Goal: Check status: Check status

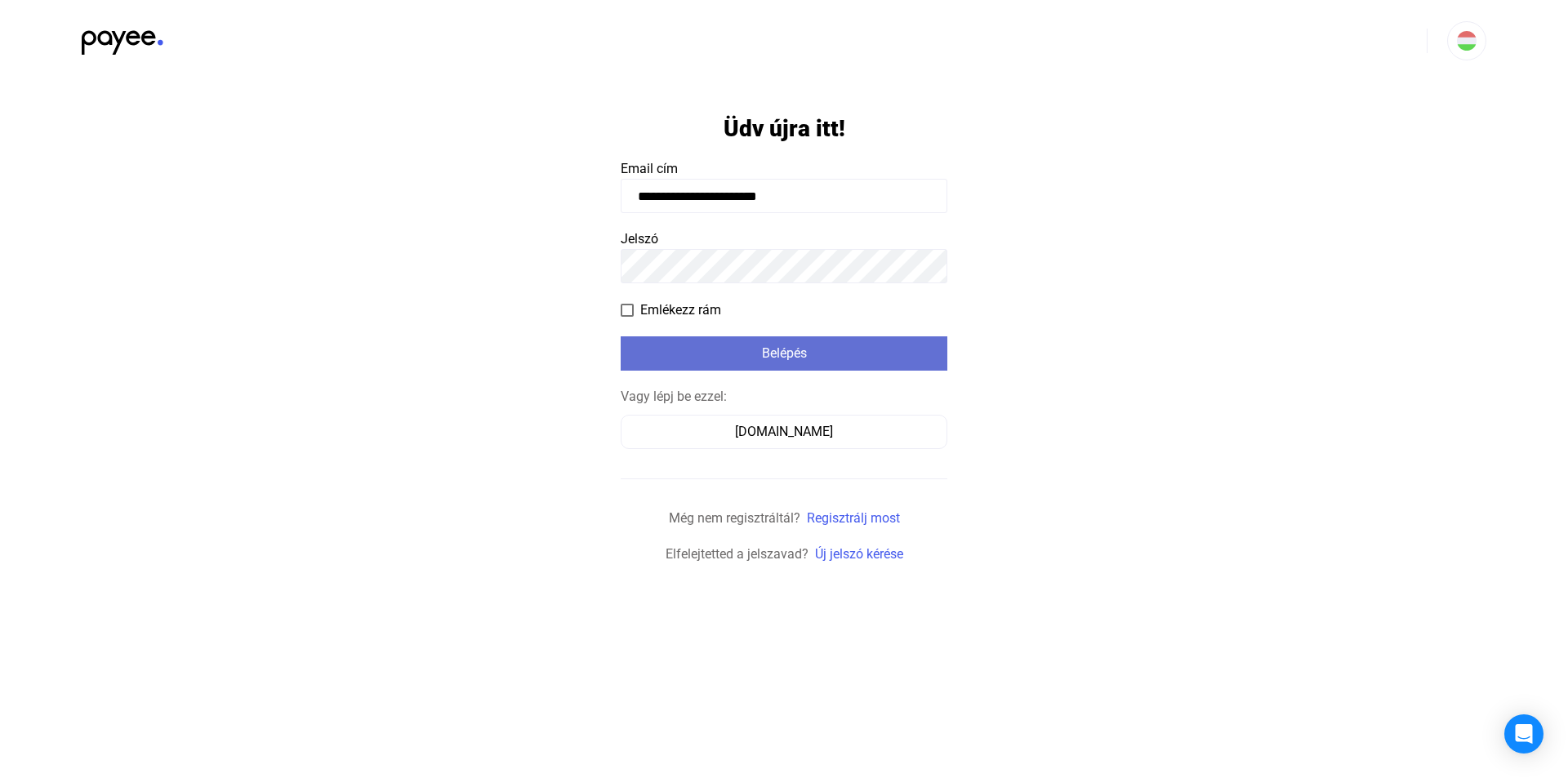
click at [882, 348] on div "Belépés" at bounding box center [783, 353] width 317 height 19
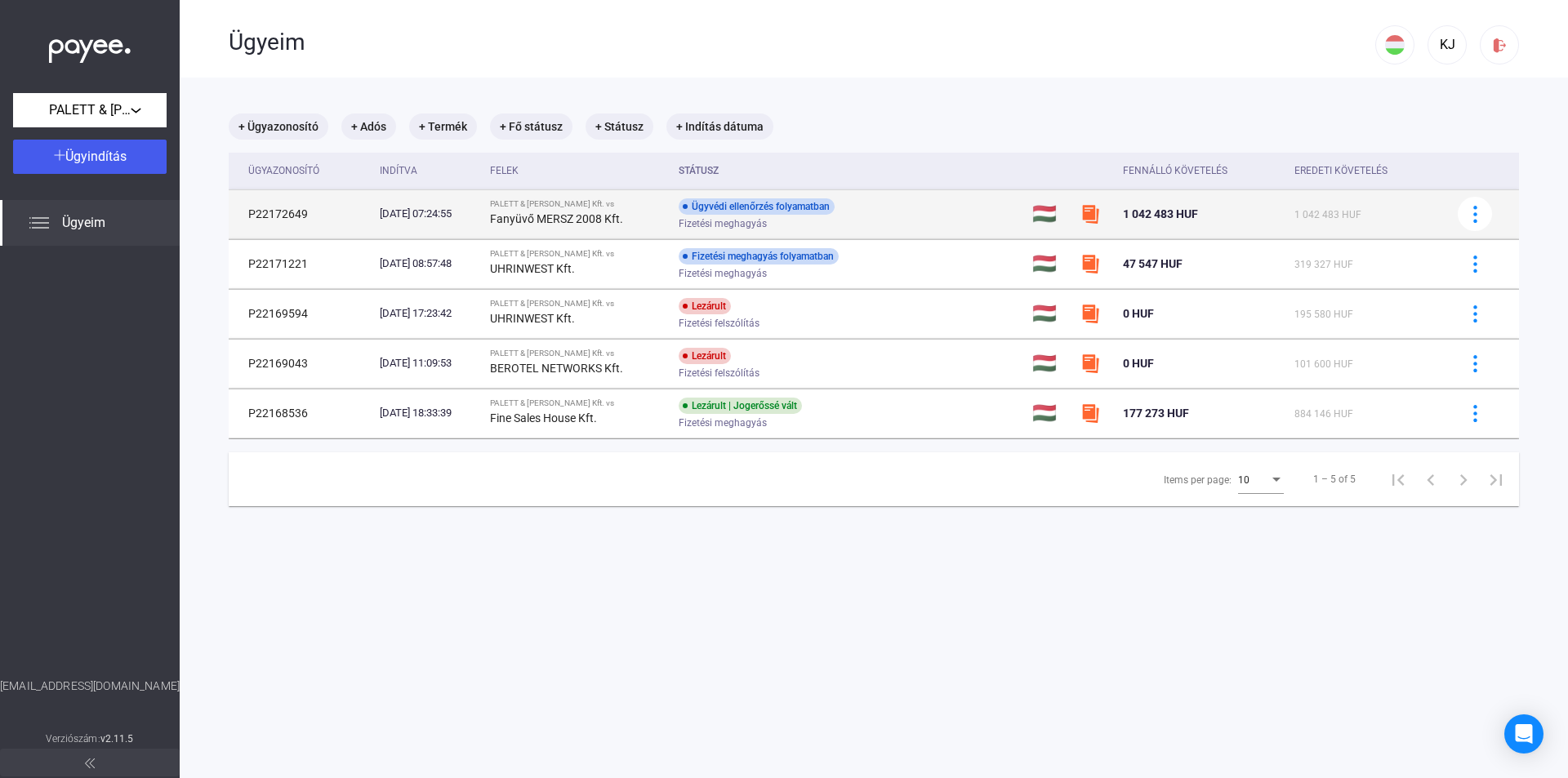
click at [1091, 216] on img at bounding box center [1090, 214] width 19 height 19
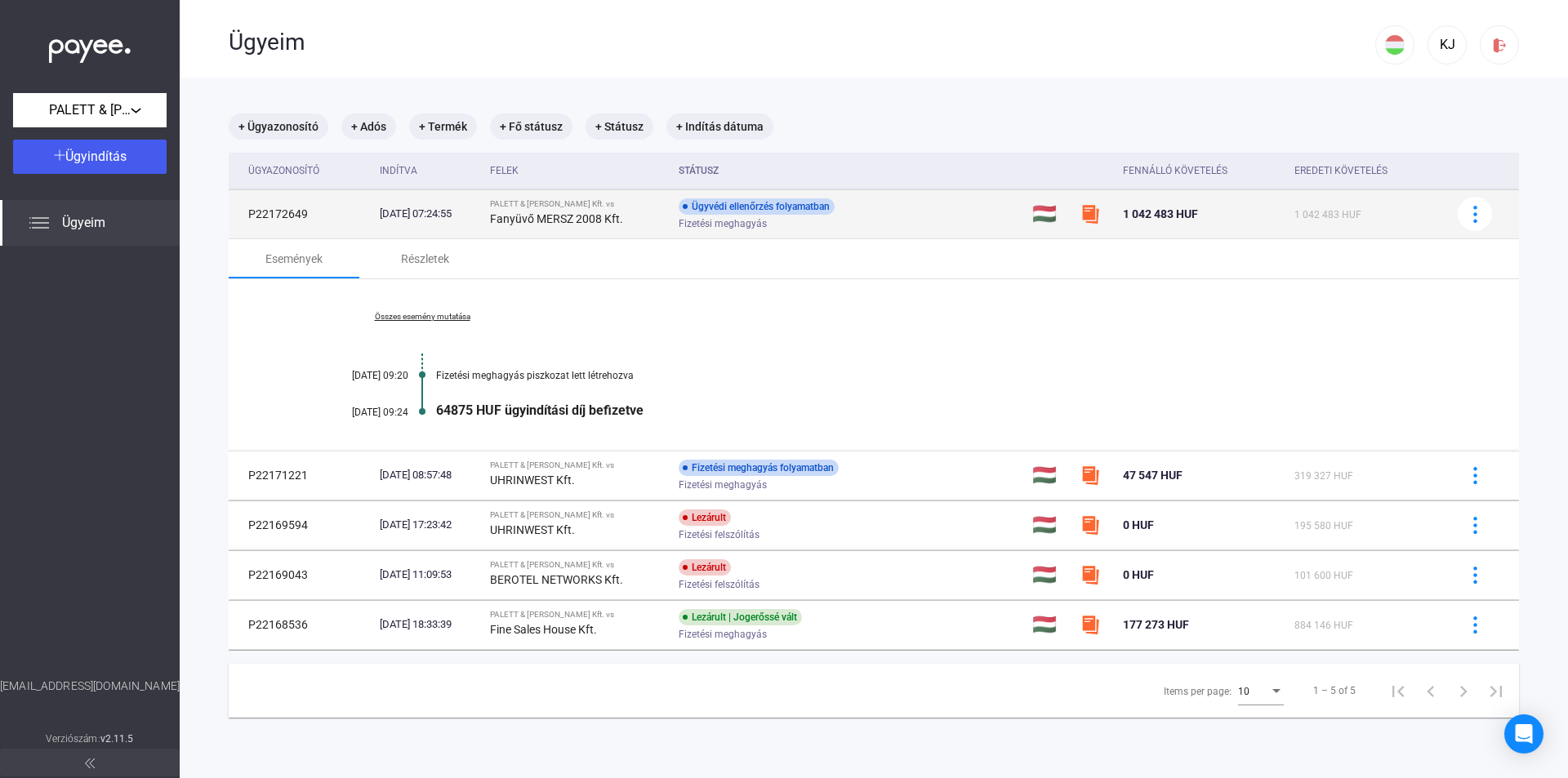
click at [1091, 216] on img at bounding box center [1090, 214] width 19 height 19
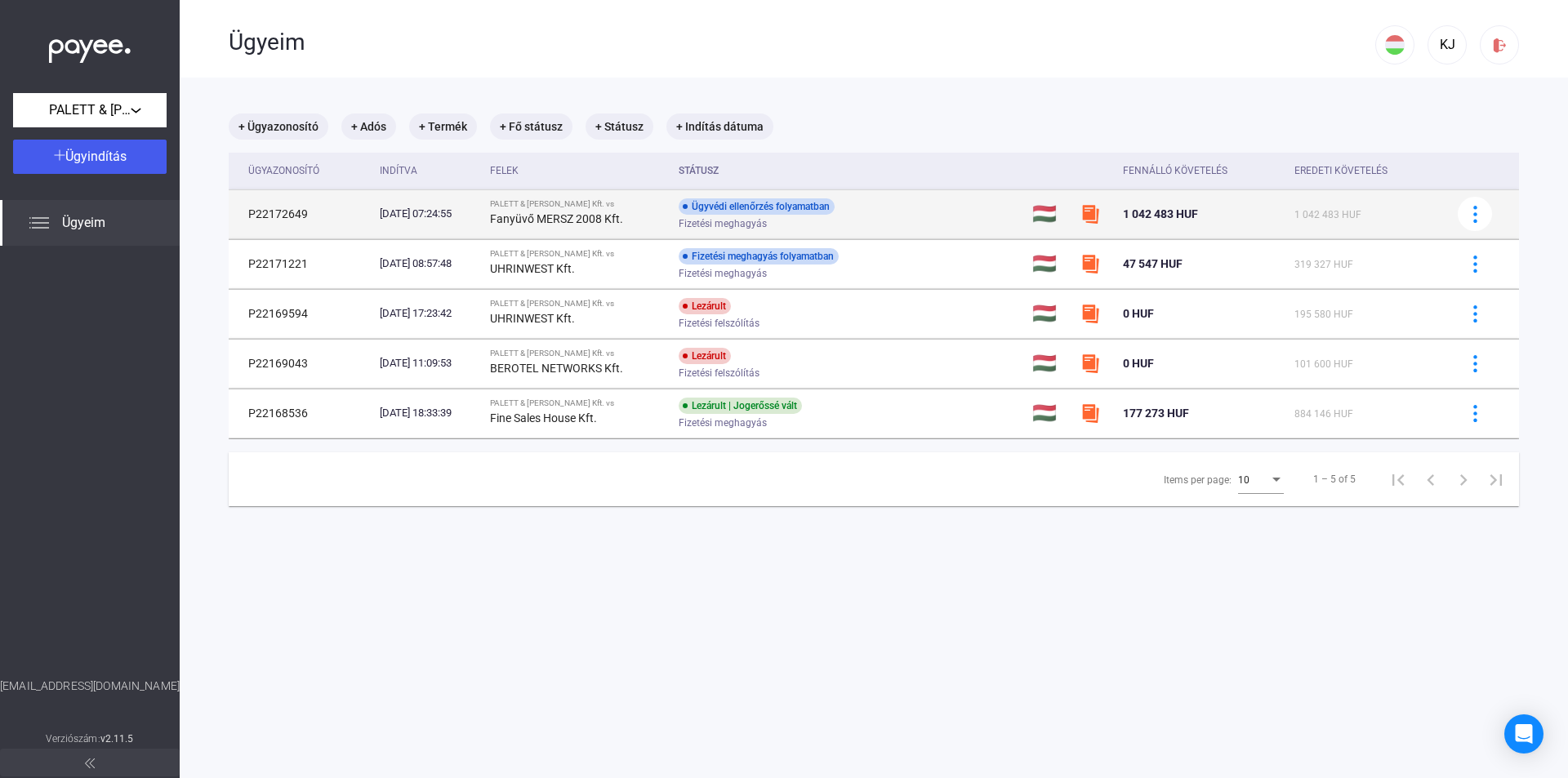
click at [1091, 216] on img at bounding box center [1090, 214] width 19 height 19
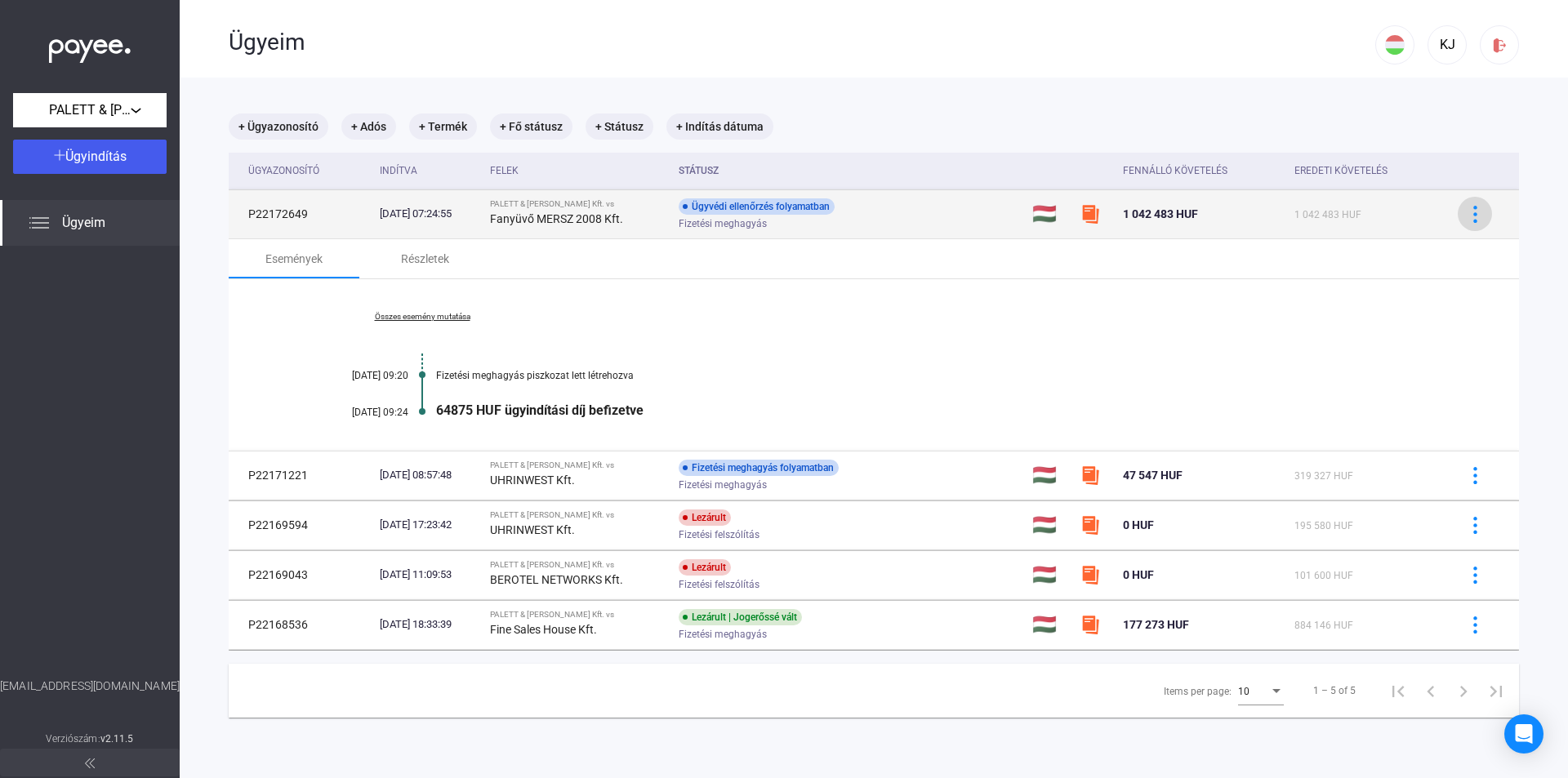
click at [1468, 217] on img at bounding box center [1476, 215] width 17 height 17
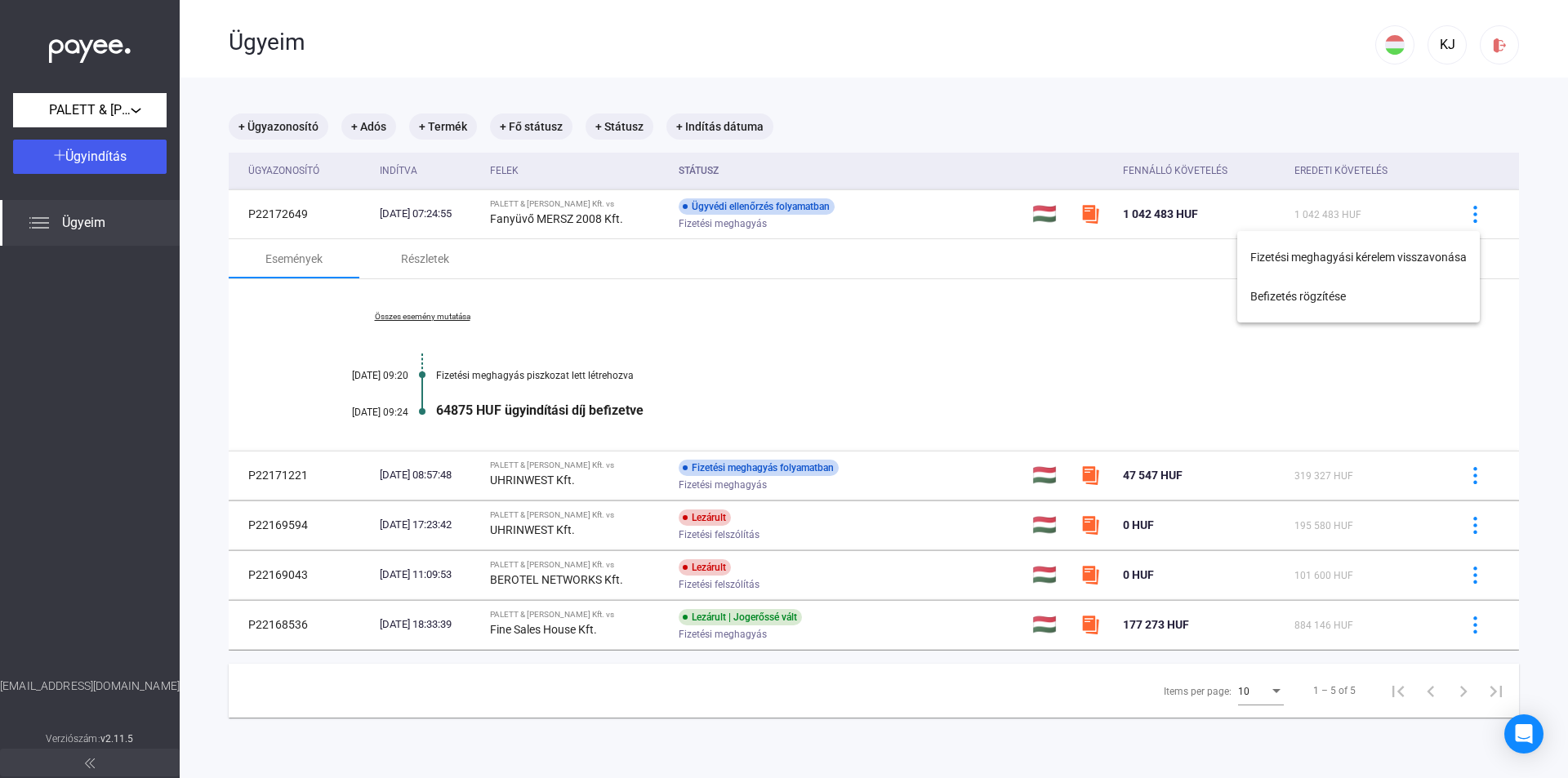
click at [1467, 209] on div at bounding box center [784, 389] width 1568 height 778
